Goal: Task Accomplishment & Management: Manage account settings

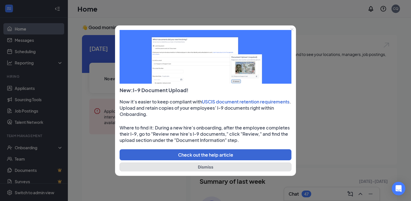
click at [198, 168] on button "Dismiss" at bounding box center [206, 166] width 172 height 9
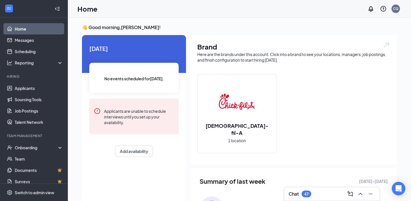
click at [307, 195] on div "47" at bounding box center [306, 194] width 5 height 5
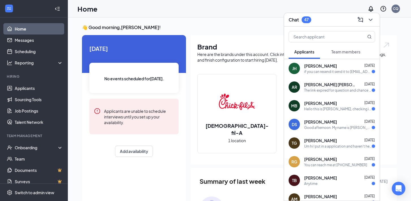
click at [320, 4] on div "Home CQ" at bounding box center [239, 9] width 343 height 18
click at [276, 9] on div "Home CQ" at bounding box center [239, 9] width 343 height 18
click at [313, 9] on div "Home CQ" at bounding box center [239, 9] width 343 height 18
click at [392, 29] on h3 "👋 Good morning, [PERSON_NAME] !" at bounding box center [239, 27] width 315 height 6
click at [369, 22] on icon "ChevronDown" at bounding box center [370, 19] width 7 height 7
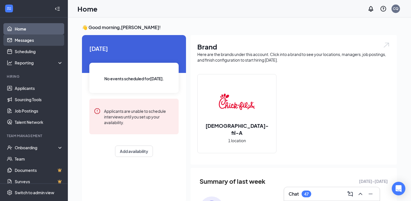
click at [24, 43] on link "Messages" at bounding box center [39, 39] width 48 height 11
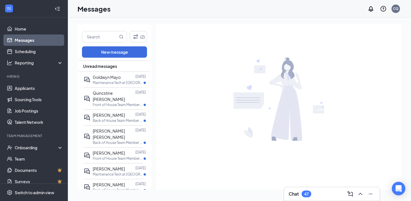
click at [139, 15] on div "Messages CQ" at bounding box center [239, 9] width 343 height 18
click at [19, 27] on link "Home" at bounding box center [39, 28] width 48 height 11
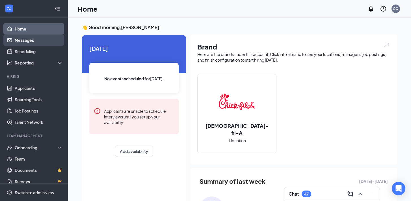
click at [30, 41] on link "Messages" at bounding box center [39, 39] width 48 height 11
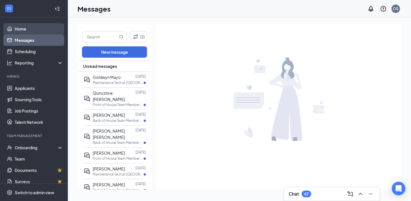
click at [43, 29] on link "Home" at bounding box center [39, 28] width 48 height 11
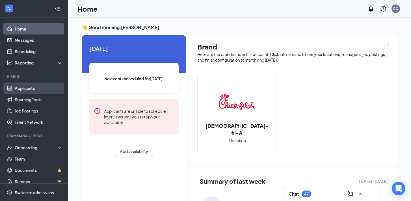
click at [29, 91] on link "Applicants" at bounding box center [39, 87] width 48 height 11
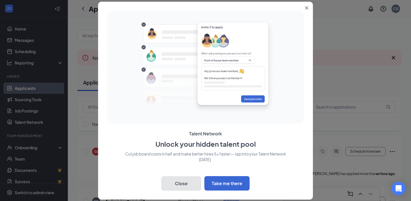
click at [180, 181] on button "Close" at bounding box center [181, 183] width 40 height 14
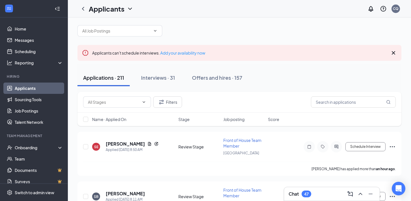
scroll to position [5, 0]
click at [137, 103] on input "text" at bounding box center [113, 101] width 51 height 6
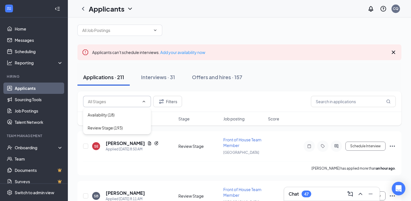
click at [137, 103] on input "text" at bounding box center [113, 101] width 51 height 6
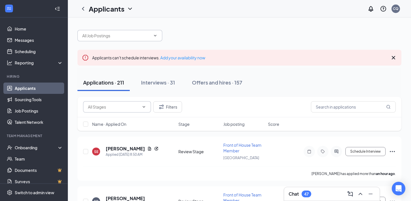
click at [145, 34] on input "text" at bounding box center [116, 35] width 68 height 6
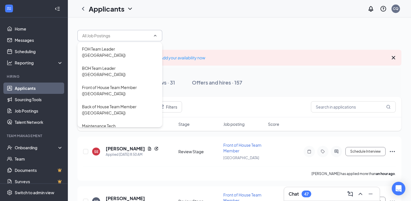
click at [142, 36] on input "text" at bounding box center [116, 35] width 68 height 6
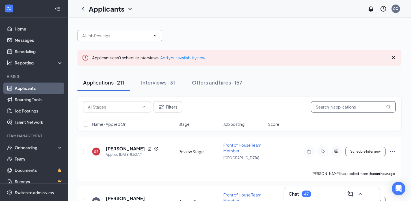
click at [325, 109] on input "text" at bounding box center [353, 106] width 85 height 11
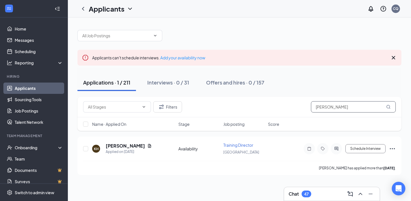
type input "[PERSON_NAME]"
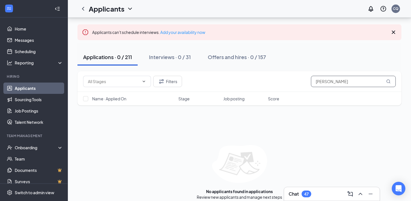
scroll to position [31, 0]
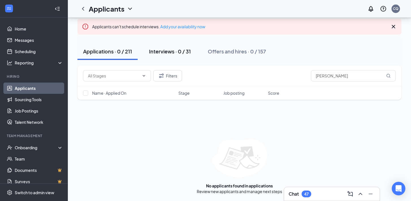
click at [177, 51] on div "Interviews · 0 / 31" at bounding box center [170, 51] width 42 height 7
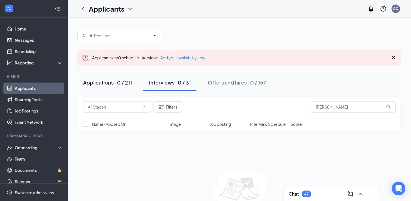
click at [122, 85] on div "Applications · 0 / 211" at bounding box center [107, 82] width 49 height 7
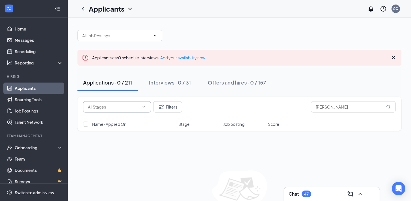
click at [139, 105] on input "text" at bounding box center [113, 107] width 51 height 6
click at [172, 103] on button "Filters" at bounding box center [167, 106] width 29 height 11
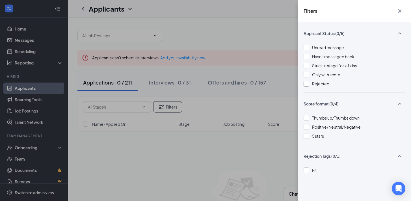
click at [307, 86] on div at bounding box center [306, 84] width 6 height 6
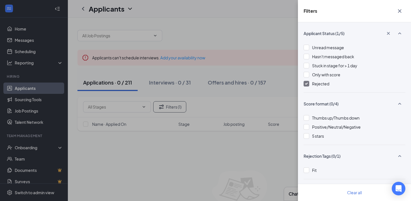
click at [399, 7] on button "button" at bounding box center [399, 11] width 11 height 11
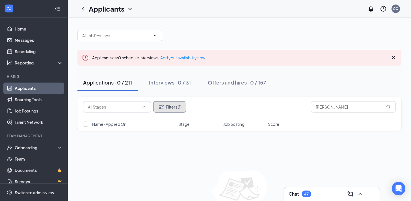
click at [175, 108] on button "Filters (1)" at bounding box center [169, 106] width 33 height 11
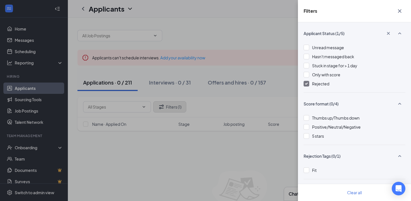
click at [175, 108] on div "Filters Applicant Status (1/5) Unread message Hasn't messaged back Stuck in sta…" at bounding box center [205, 100] width 411 height 201
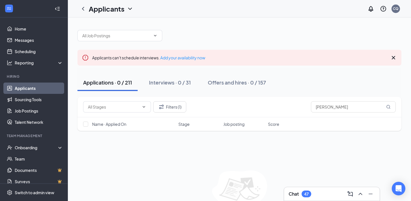
click at [59, 10] on icon "Collapse" at bounding box center [58, 9] width 2 height 4
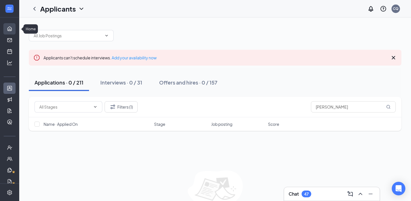
click at [15, 31] on link "Home" at bounding box center [18, 28] width 6 height 11
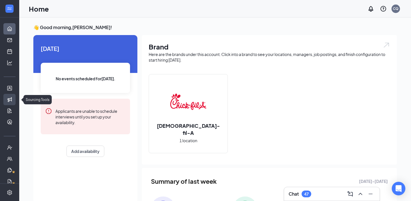
click at [15, 100] on link "Sourcing Tools" at bounding box center [18, 99] width 6 height 11
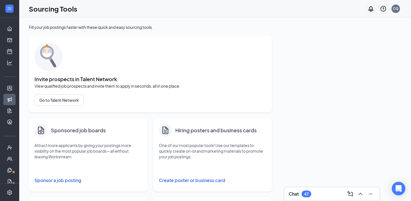
click at [370, 8] on icon "Notifications" at bounding box center [370, 8] width 7 height 7
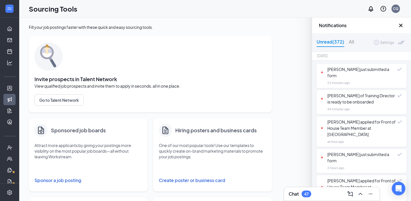
click at [401, 25] on icon "Cross" at bounding box center [400, 25] width 7 height 7
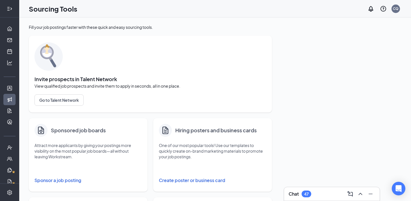
click at [8, 10] on icon "Expand" at bounding box center [10, 9] width 6 height 6
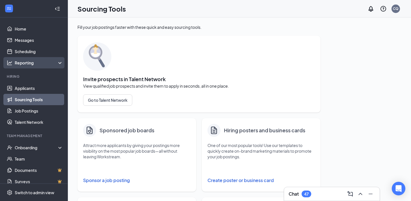
click at [25, 66] on div "Reporting" at bounding box center [34, 62] width 68 height 11
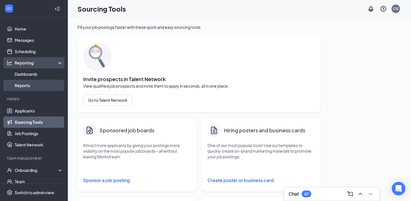
click at [25, 87] on link "Reports" at bounding box center [39, 85] width 48 height 11
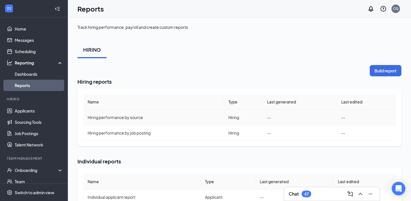
click at [136, 118] on span "Hiring performance by source" at bounding box center [115, 117] width 55 height 5
click at [258, 117] on td "Hiring" at bounding box center [243, 118] width 39 height 16
click at [382, 71] on button "Build report" at bounding box center [386, 70] width 32 height 11
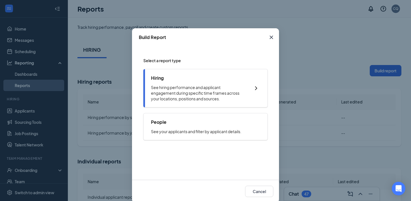
click at [179, 93] on p "See hiring performance and applicant engagement during specific time frames acr…" at bounding box center [198, 92] width 94 height 17
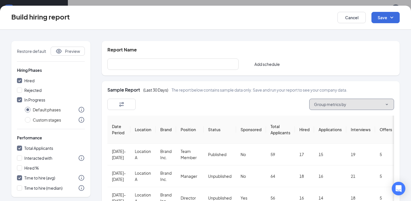
click at [324, 107] on span "Group metrics by" at bounding box center [330, 104] width 32 height 6
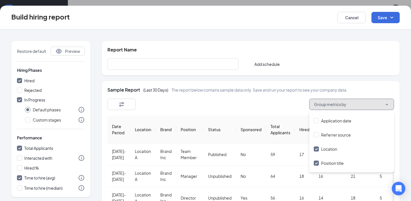
click at [324, 107] on span "Group metrics by" at bounding box center [330, 104] width 32 height 6
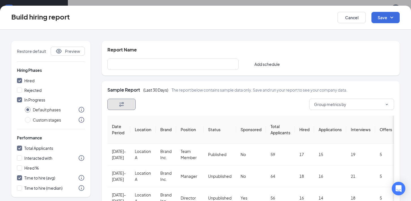
click at [126, 104] on button "button" at bounding box center [121, 104] width 28 height 11
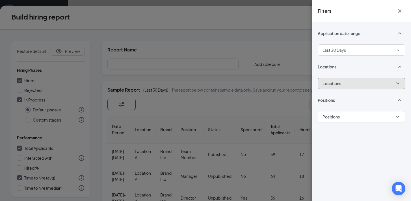
click at [342, 86] on button "Locations" at bounding box center [362, 83] width 88 height 11
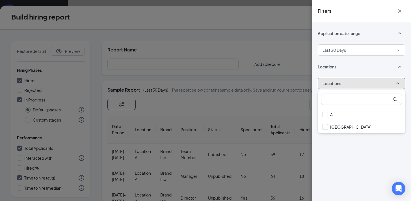
click at [342, 86] on button "Locations" at bounding box center [362, 83] width 88 height 11
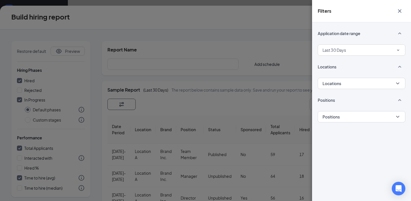
click at [227, 91] on div "Filters Application date range Last 30 Days Locations Locations Positions Posit…" at bounding box center [205, 100] width 411 height 201
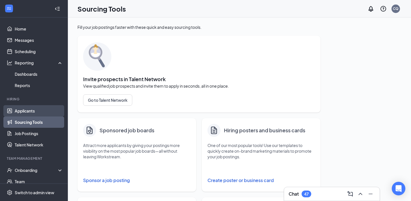
click at [20, 112] on link "Applicants" at bounding box center [39, 110] width 48 height 11
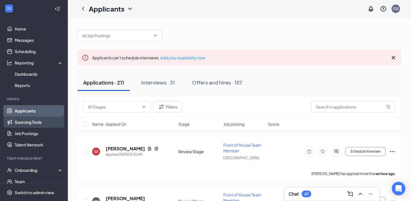
click at [23, 120] on link "Sourcing Tools" at bounding box center [39, 121] width 48 height 11
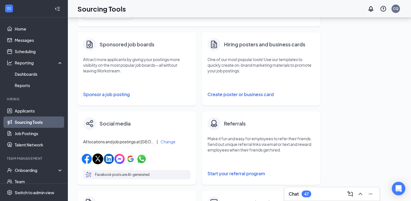
scroll to position [240, 0]
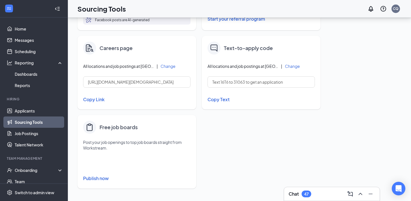
click at [90, 180] on button "Publish now" at bounding box center [136, 178] width 107 height 9
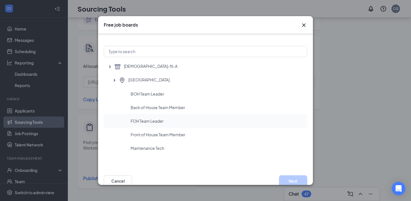
scroll to position [0, 0]
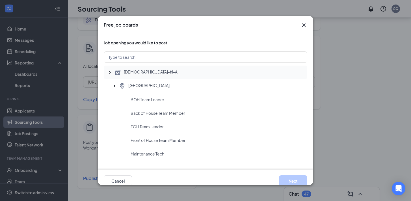
click at [110, 73] on icon "SmallChevronUp" at bounding box center [110, 72] width 6 height 6
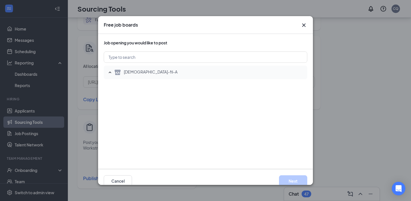
click at [110, 73] on icon "SmallChevronUp" at bounding box center [110, 72] width 6 height 6
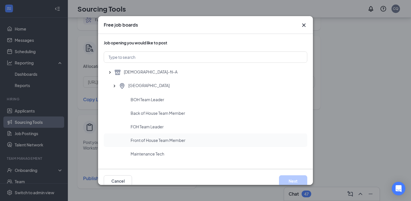
click at [151, 139] on span "Front of House Team Member" at bounding box center [158, 140] width 55 height 6
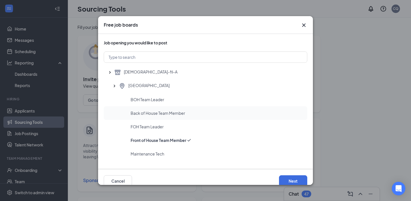
scroll to position [6, 0]
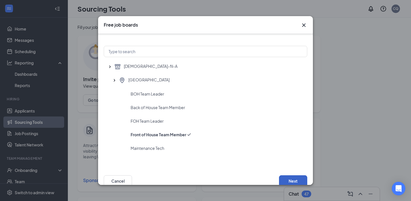
click at [289, 181] on button "Next" at bounding box center [293, 180] width 28 height 11
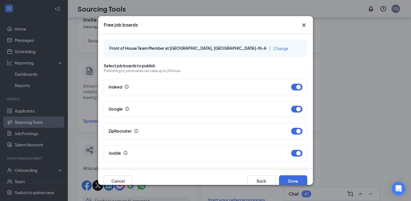
scroll to position [0, 0]
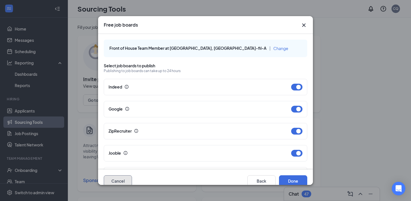
click at [121, 179] on button "Cancel" at bounding box center [118, 180] width 28 height 11
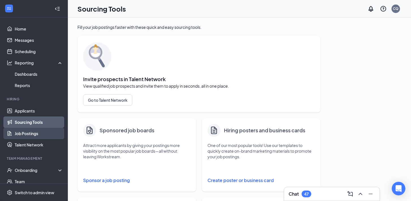
click at [29, 134] on link "Job Postings" at bounding box center [39, 133] width 48 height 11
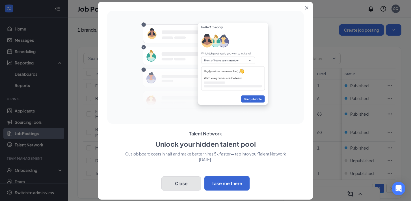
click at [182, 184] on button "Close" at bounding box center [181, 183] width 40 height 14
